Goal: Find specific page/section: Find specific page/section

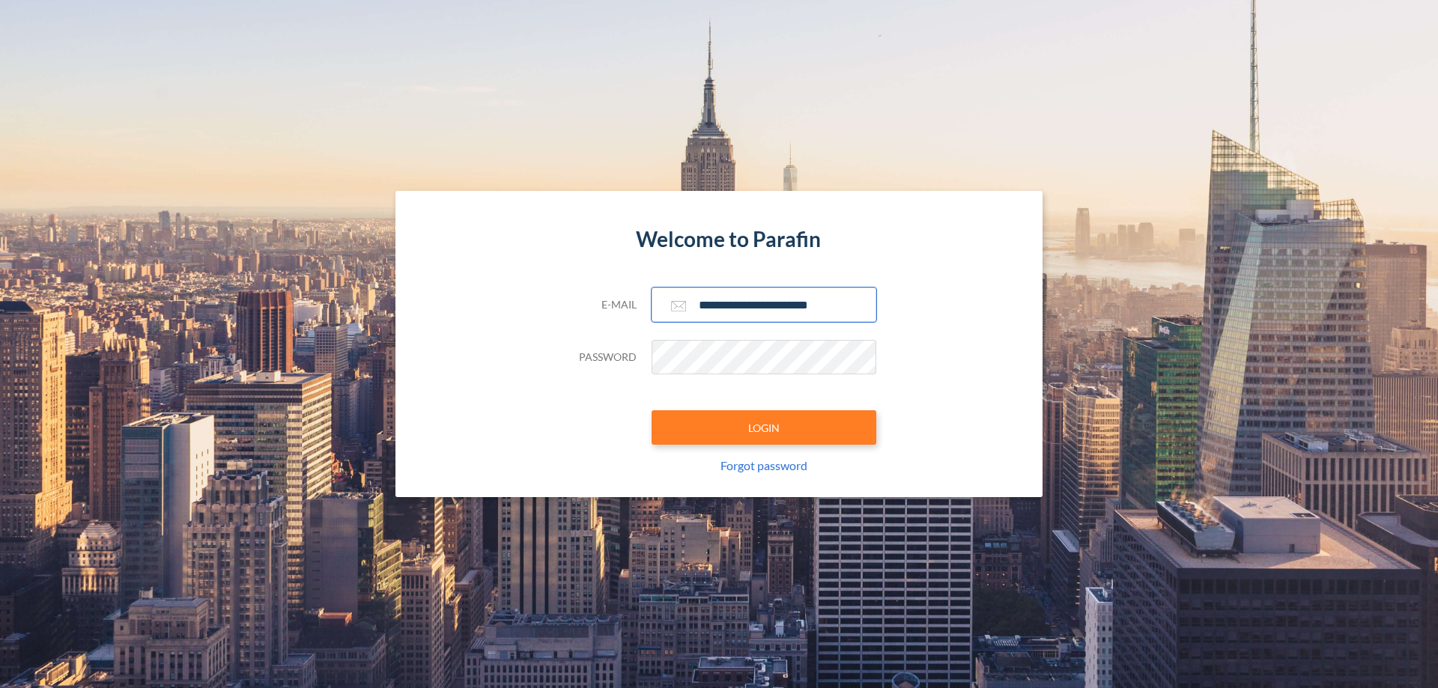
type input "**********"
click at [764, 428] on button "LOGIN" at bounding box center [764, 427] width 225 height 34
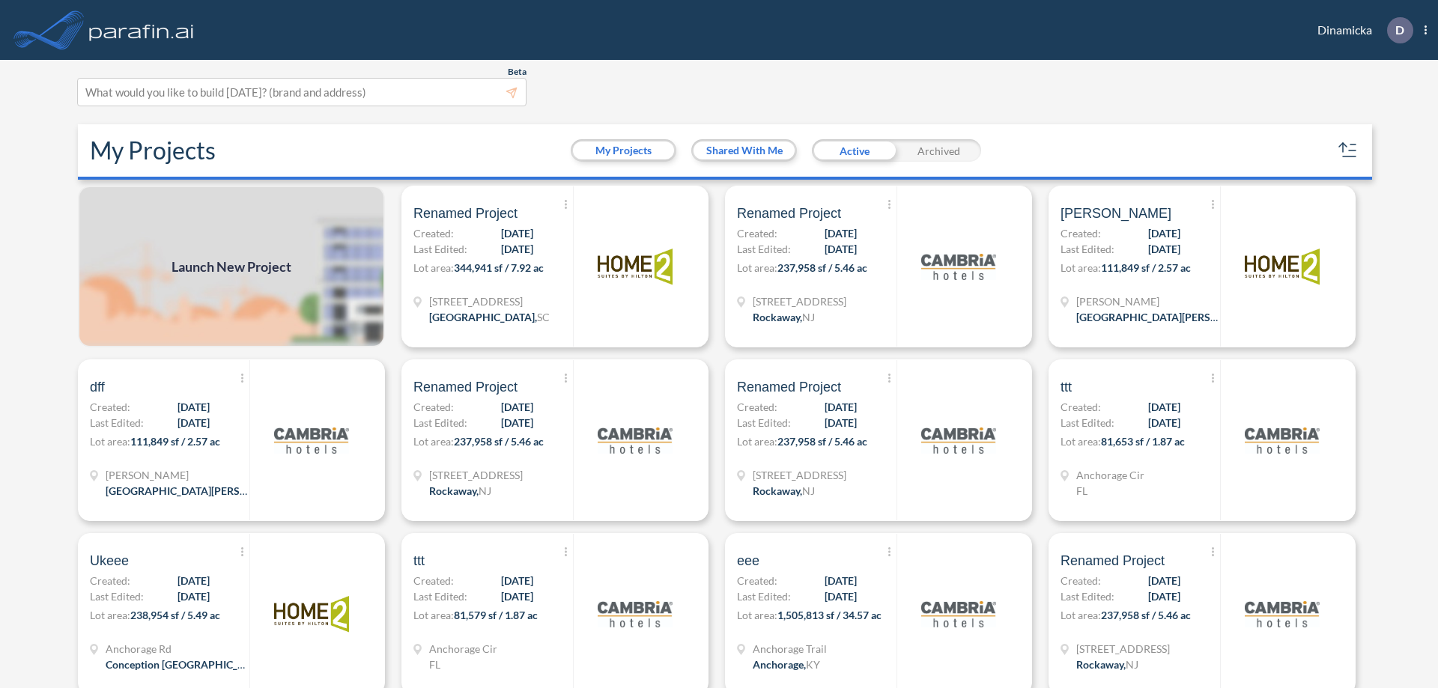
scroll to position [4, 0]
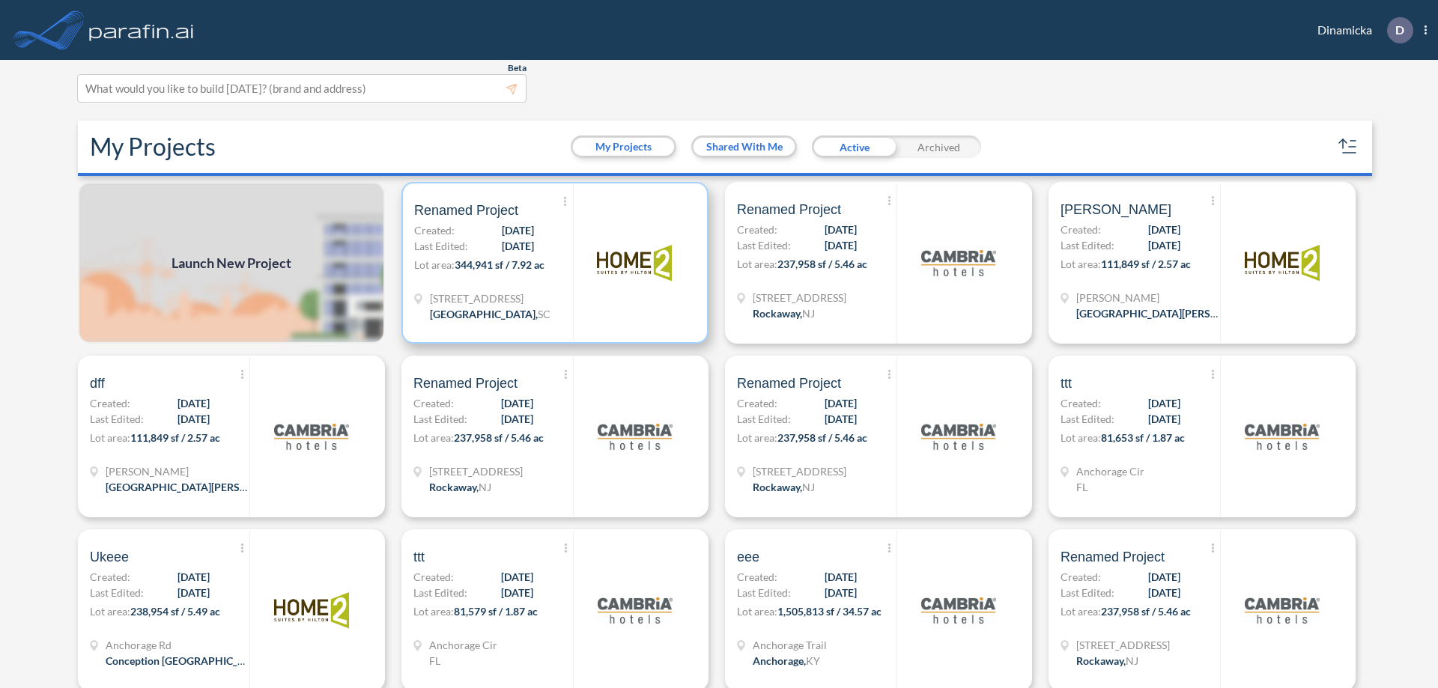
click at [552, 263] on p "Lot area: 344,941 sf / 7.92 ac" at bounding box center [493, 268] width 159 height 22
